Goal: Find specific page/section: Find specific page/section

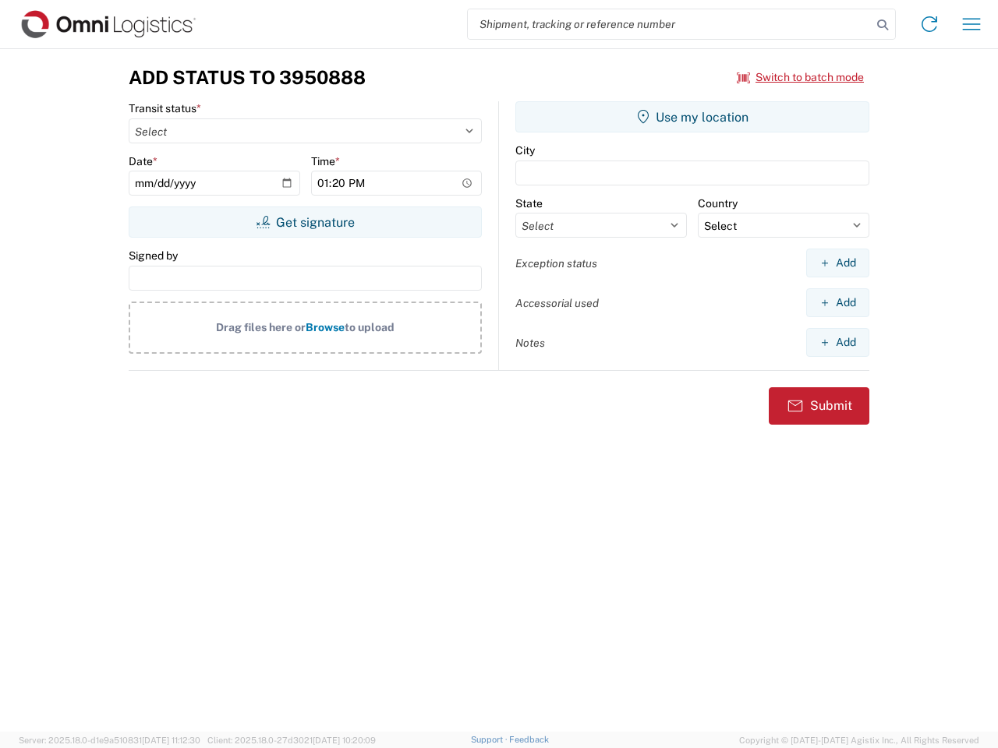
click at [670, 24] on input "search" at bounding box center [670, 24] width 404 height 30
click at [883, 25] on icon at bounding box center [883, 25] width 22 height 22
click at [929, 24] on icon at bounding box center [929, 24] width 25 height 25
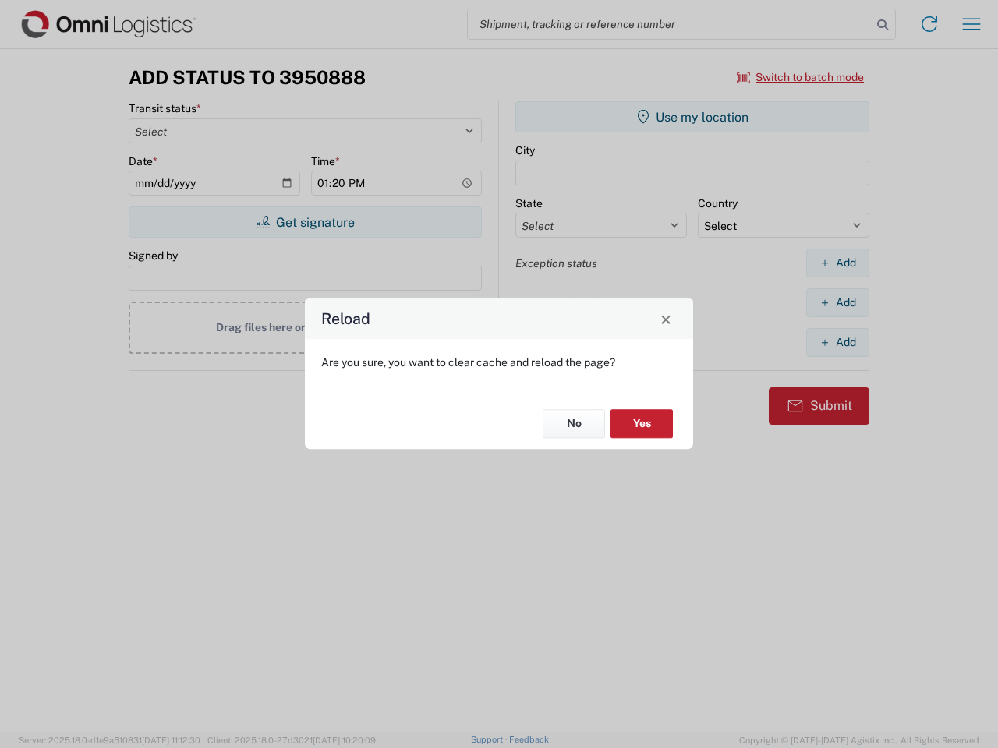
click at [971, 24] on div "Reload Are you sure, you want to clear cache and reload the page? No Yes" at bounding box center [499, 374] width 998 height 748
click at [801, 77] on div "Reload Are you sure, you want to clear cache and reload the page? No Yes" at bounding box center [499, 374] width 998 height 748
click at [305, 222] on div "Reload Are you sure, you want to clear cache and reload the page? No Yes" at bounding box center [499, 374] width 998 height 748
click at [692, 117] on div "Reload Are you sure, you want to clear cache and reload the page? No Yes" at bounding box center [499, 374] width 998 height 748
click at [837, 263] on div "Reload Are you sure, you want to clear cache and reload the page? No Yes" at bounding box center [499, 374] width 998 height 748
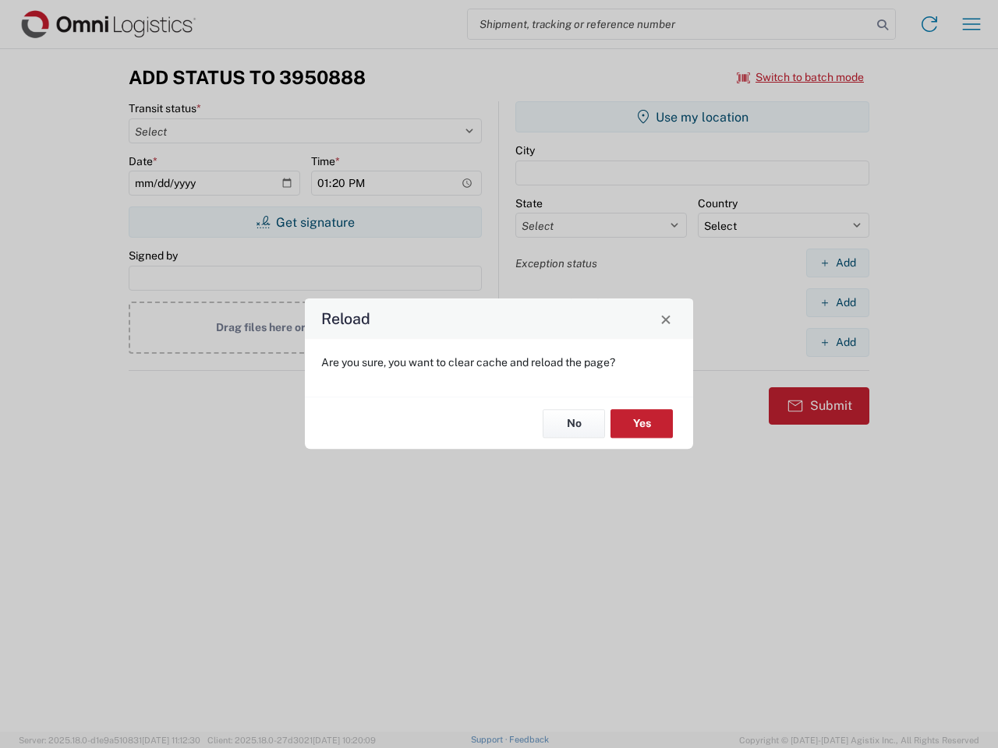
click at [837, 303] on div "Reload Are you sure, you want to clear cache and reload the page? No Yes" at bounding box center [499, 374] width 998 height 748
click at [837, 342] on div "Reload Are you sure, you want to clear cache and reload the page? No Yes" at bounding box center [499, 374] width 998 height 748
